Goal: Transaction & Acquisition: Purchase product/service

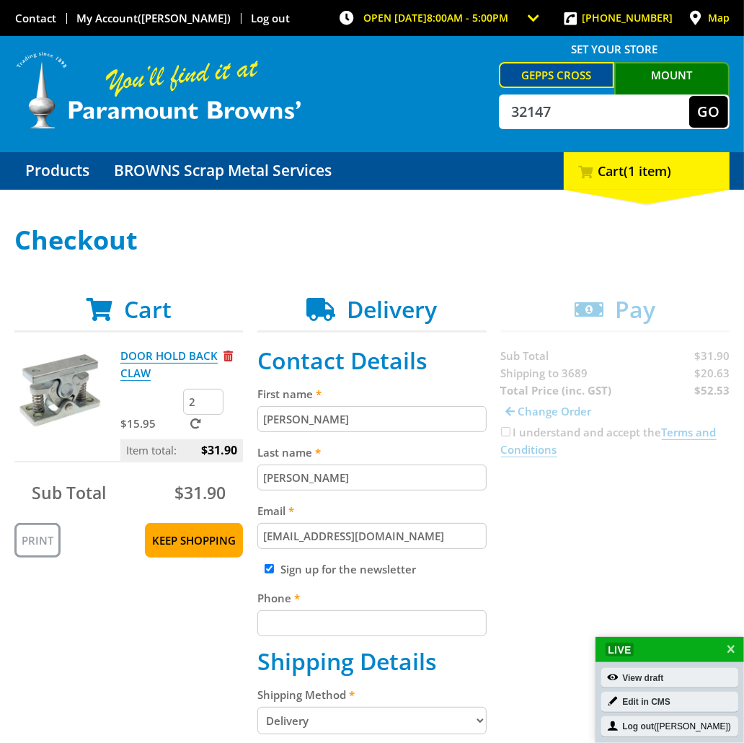
type input "32147"
click at [689, 96] on button "Go" at bounding box center [708, 112] width 39 height 32
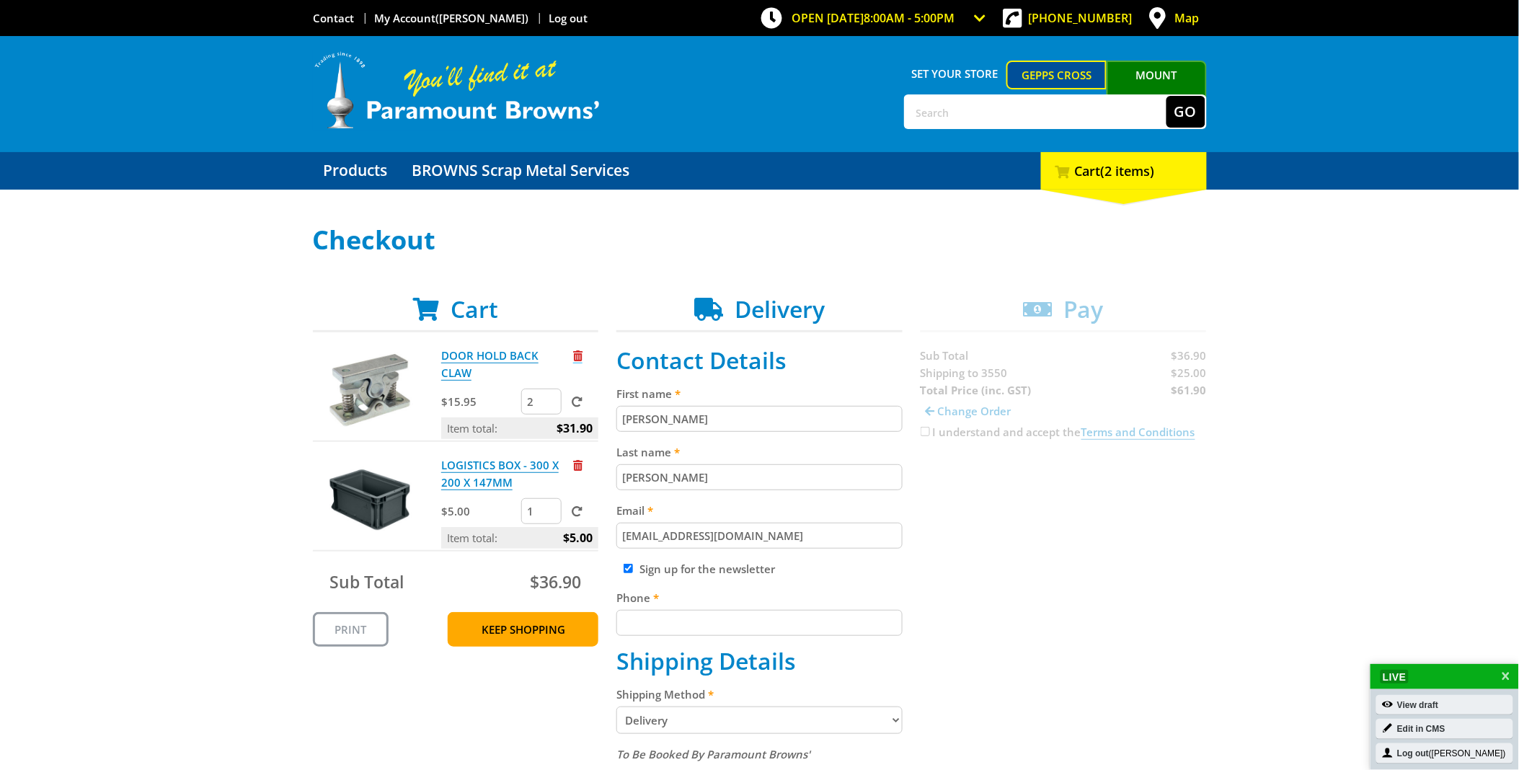
click at [579, 355] on span "Remove from cart" at bounding box center [577, 355] width 9 height 11
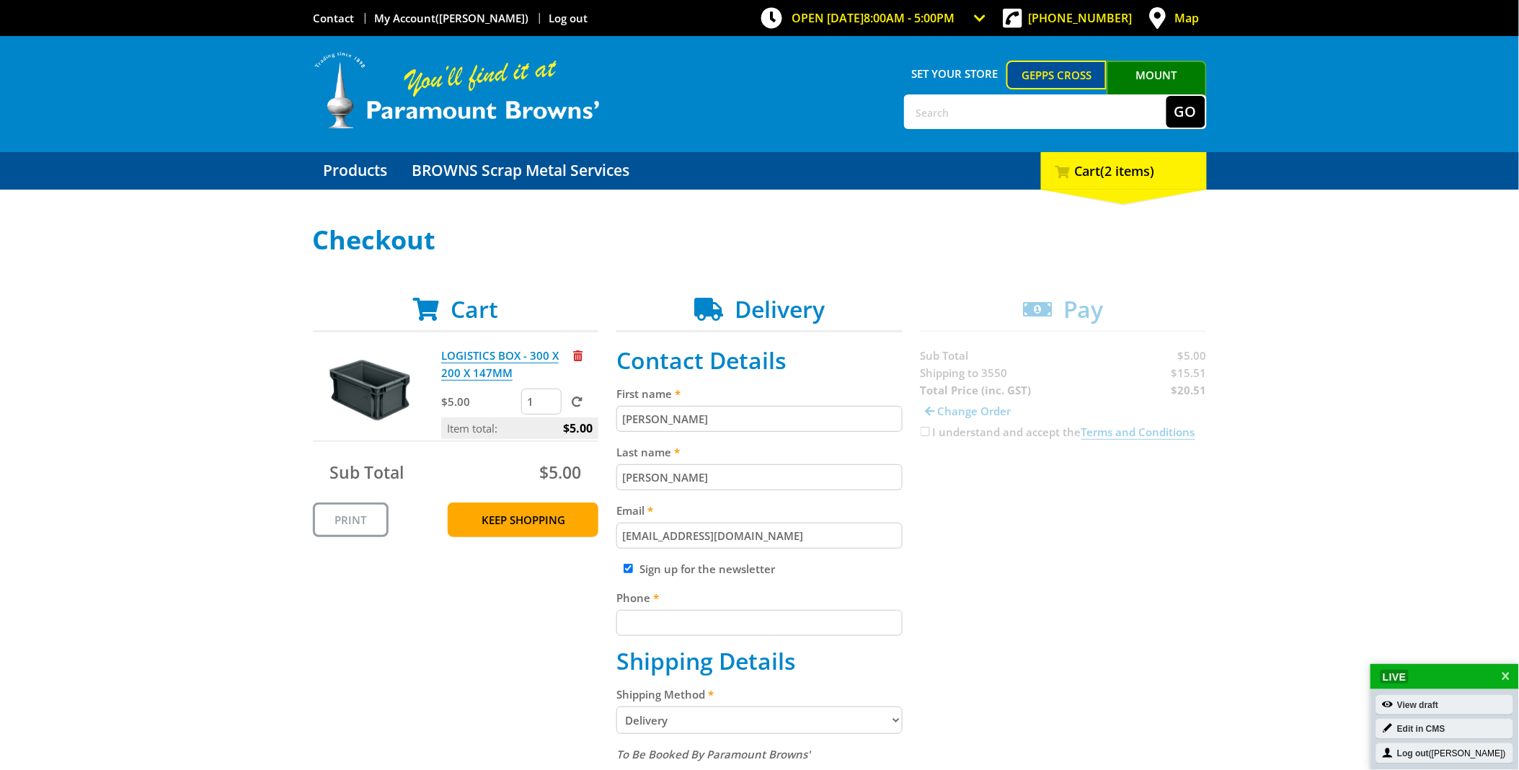
drag, startPoint x: 542, startPoint y: 398, endPoint x: 509, endPoint y: 402, distance: 32.7
click at [509, 402] on div "$5.00 1" at bounding box center [519, 403] width 157 height 29
type input "99"
click at [572, 402] on span at bounding box center [577, 402] width 11 height 11
click at [0, 0] on input "submit" at bounding box center [0, 0] width 0 height 0
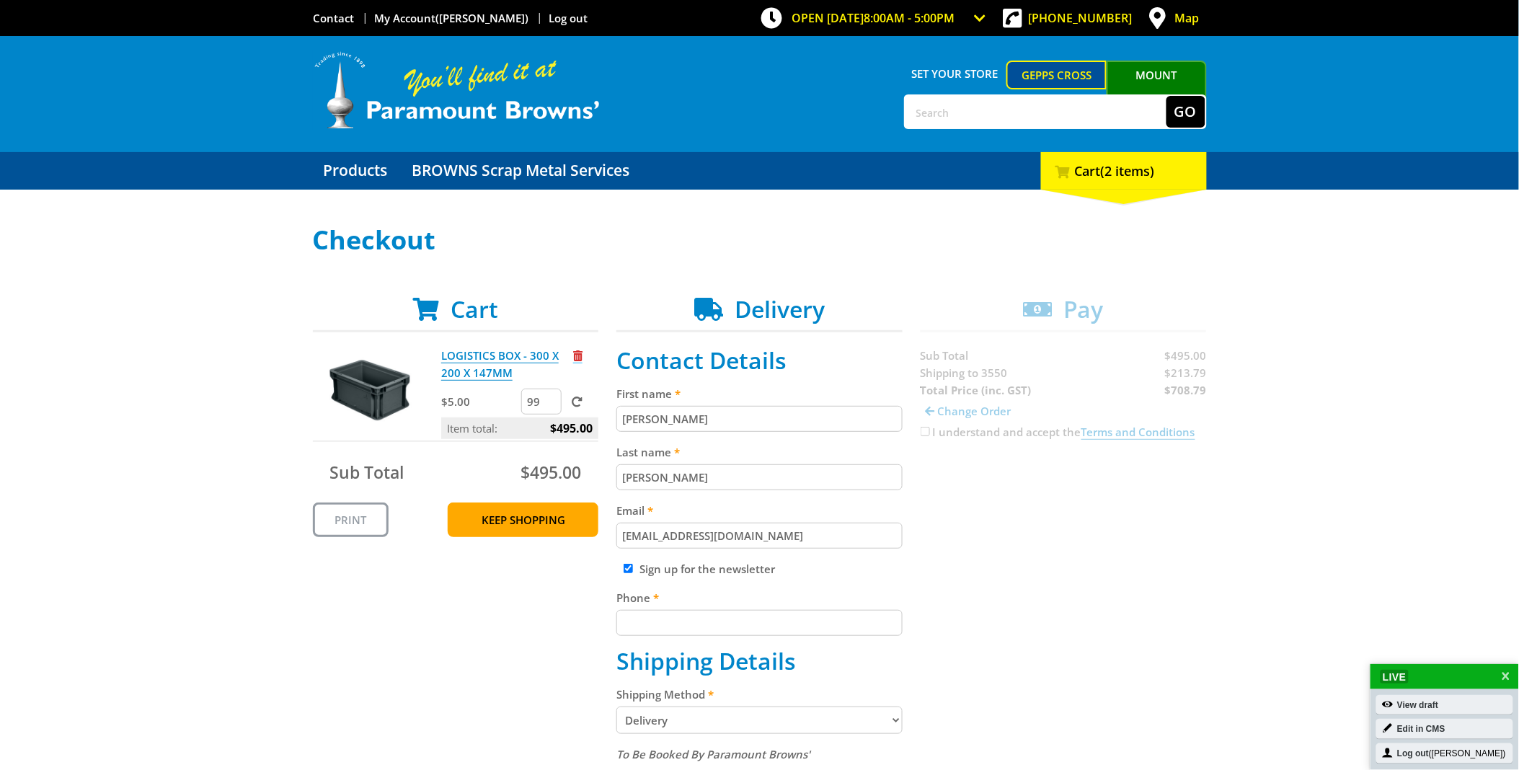
click at [581, 351] on span "Remove from cart" at bounding box center [577, 355] width 9 height 11
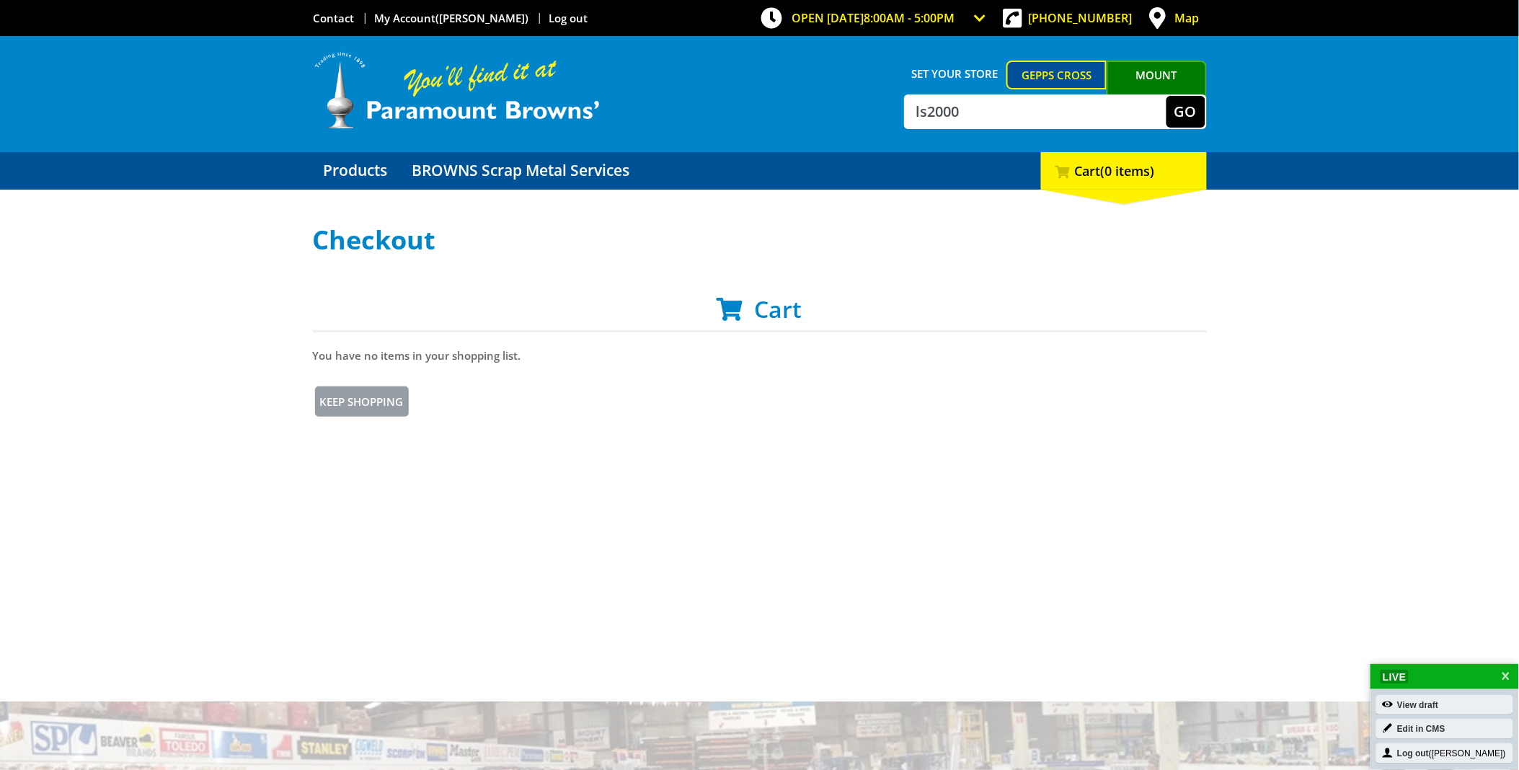
type input "ls2000"
click at [1167, 96] on button "Go" at bounding box center [1186, 112] width 39 height 32
